Goal: Obtain resource: Download file/media

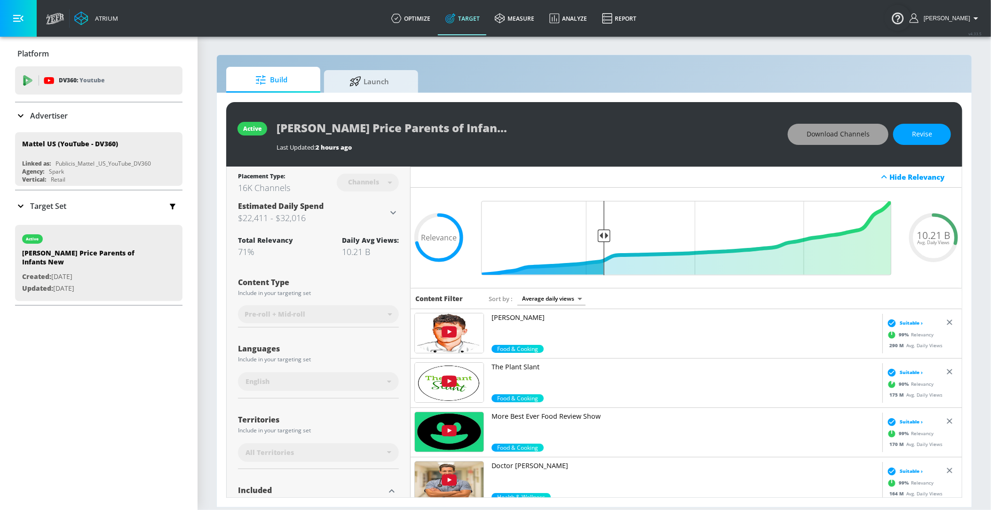
click at [817, 126] on button "Download Channels" at bounding box center [838, 134] width 101 height 21
